Goal: Task Accomplishment & Management: Complete application form

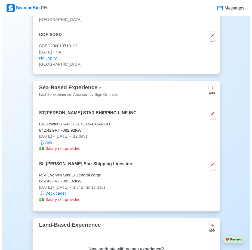
scroll to position [1032, 0]
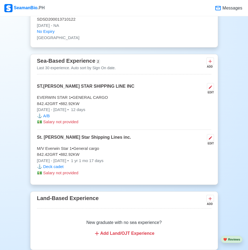
click at [40, 124] on span "💵️" at bounding box center [39, 122] width 5 height 5
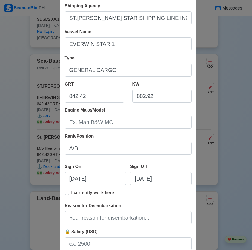
scroll to position [68, 0]
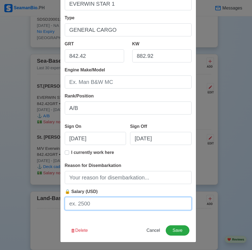
click at [84, 207] on input "🔒 Salary (USD)" at bounding box center [128, 203] width 127 height 13
type input "p"
click at [67, 205] on input "PH)" at bounding box center [128, 203] width 127 height 13
click at [86, 205] on input "(PH)" at bounding box center [128, 203] width 127 height 13
click at [90, 207] on input "(PH)" at bounding box center [128, 203] width 127 height 13
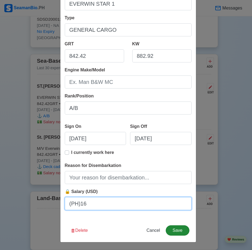
type input "(PH)16"
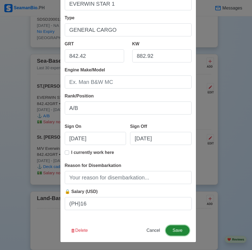
click at [174, 232] on button "Save" at bounding box center [176, 231] width 23 height 10
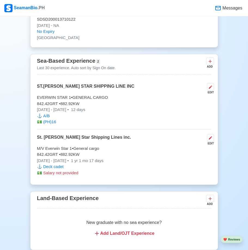
click at [59, 125] on p "💵️ (PH)16" at bounding box center [124, 122] width 174 height 6
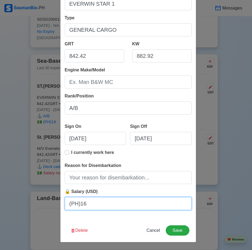
click at [89, 209] on input "(PH)16" at bounding box center [128, 203] width 127 height 13
type input "(PH)16,000"
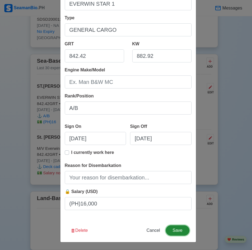
click at [176, 232] on button "Save" at bounding box center [176, 231] width 23 height 10
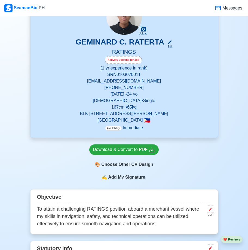
scroll to position [54, 0]
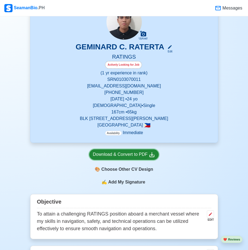
click at [120, 154] on div "Download & Convert to PDF" at bounding box center [124, 154] width 62 height 7
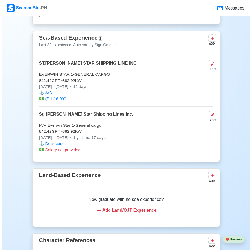
scroll to position [1032, 0]
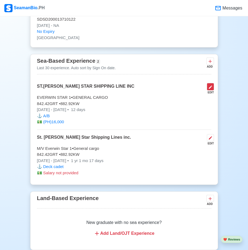
click at [209, 89] on icon at bounding box center [209, 87] width 3 height 3
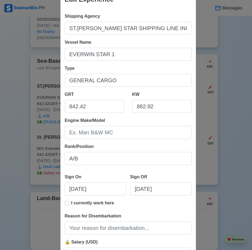
scroll to position [27, 0]
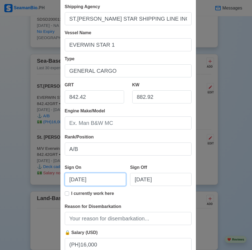
select select "****"
select select "*********"
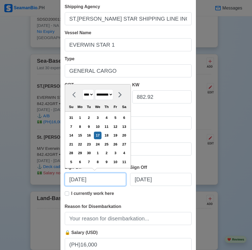
click at [95, 180] on input "[DATE]" at bounding box center [95, 179] width 61 height 13
type input "[DATE]"
select select "****"
type input "[DATE]"
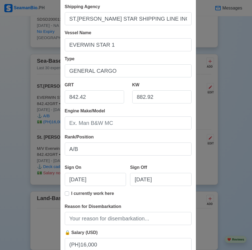
click at [204, 175] on div "Edit Experience Shipping Agency ST.[PERSON_NAME] STAR SHIPPING LINE INC Vessel …" at bounding box center [126, 125] width 252 height 250
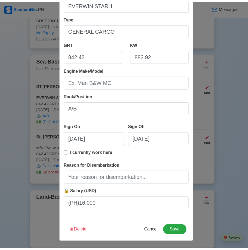
scroll to position [68, 0]
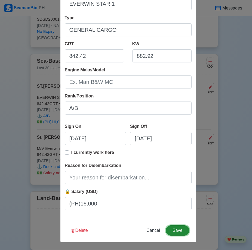
click at [176, 230] on button "Save" at bounding box center [176, 231] width 23 height 10
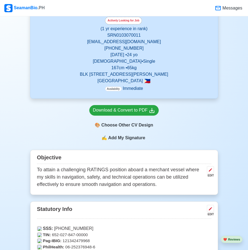
scroll to position [109, 0]
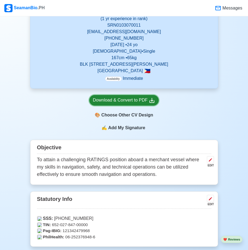
click at [129, 102] on div "Download & Convert to PDF" at bounding box center [124, 100] width 62 height 7
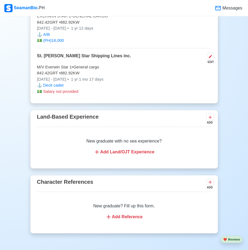
scroll to position [1244, 0]
